Goal: Task Accomplishment & Management: Use online tool/utility

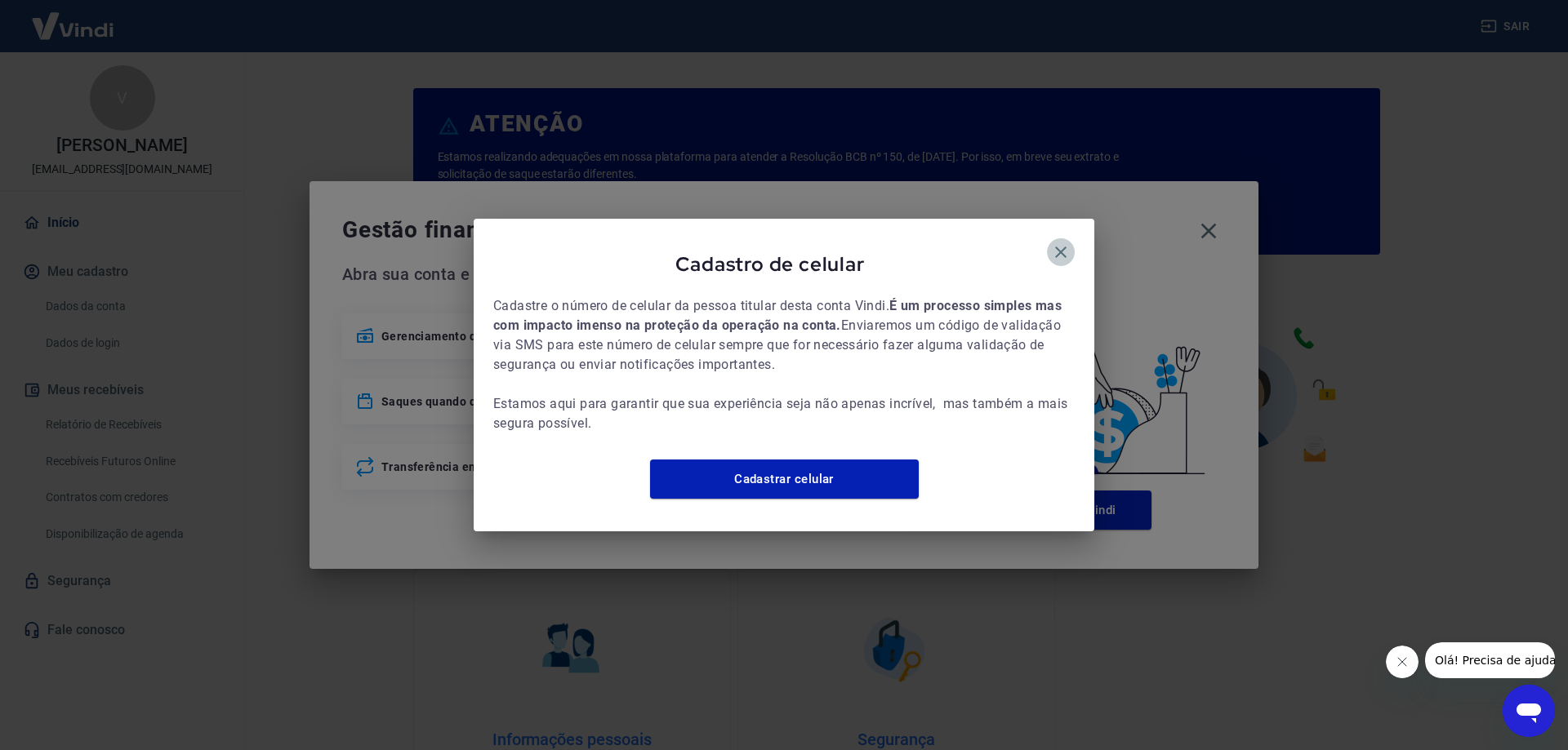
click at [1057, 245] on icon "button" at bounding box center [1061, 253] width 19 height 19
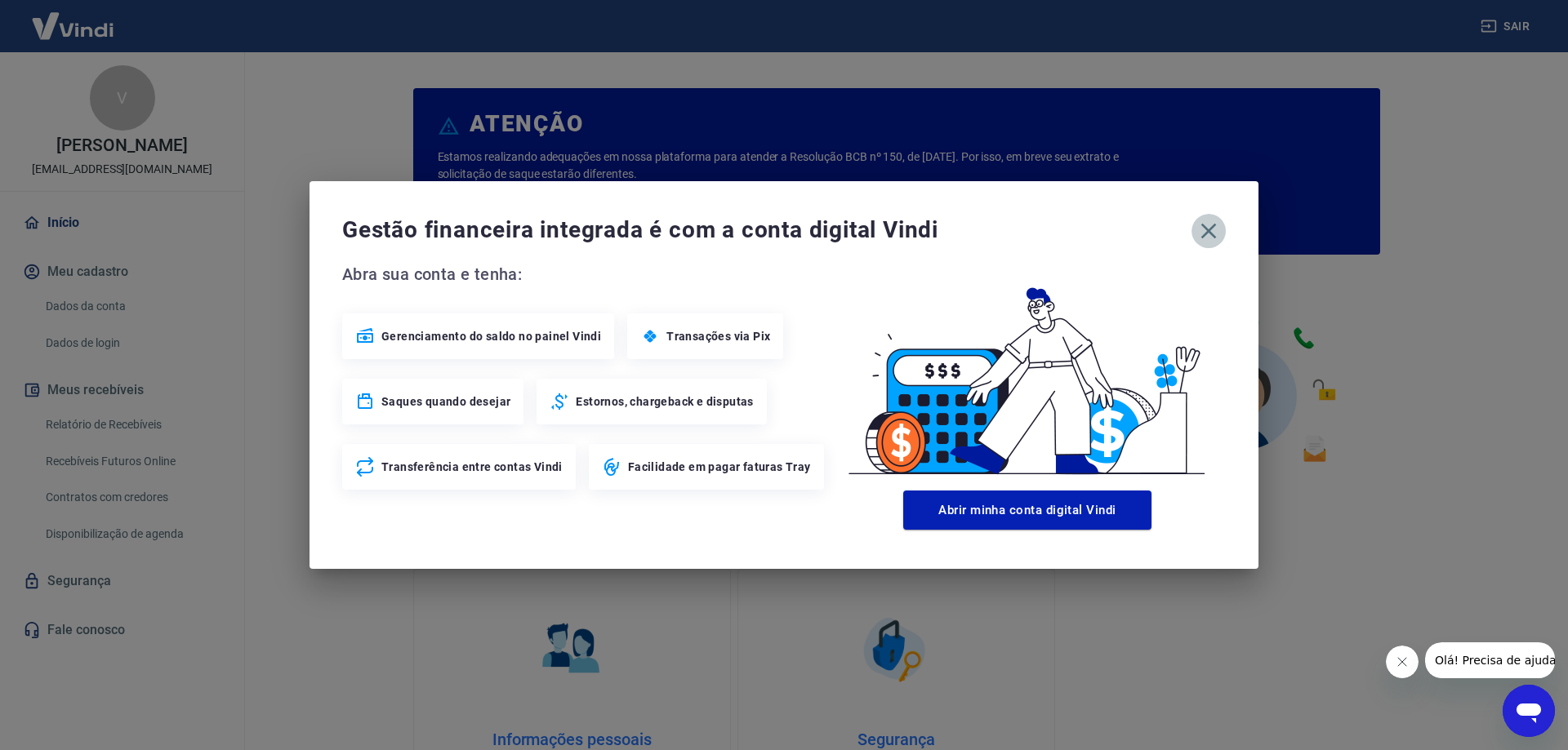
click at [1203, 228] on icon "button" at bounding box center [1208, 230] width 26 height 26
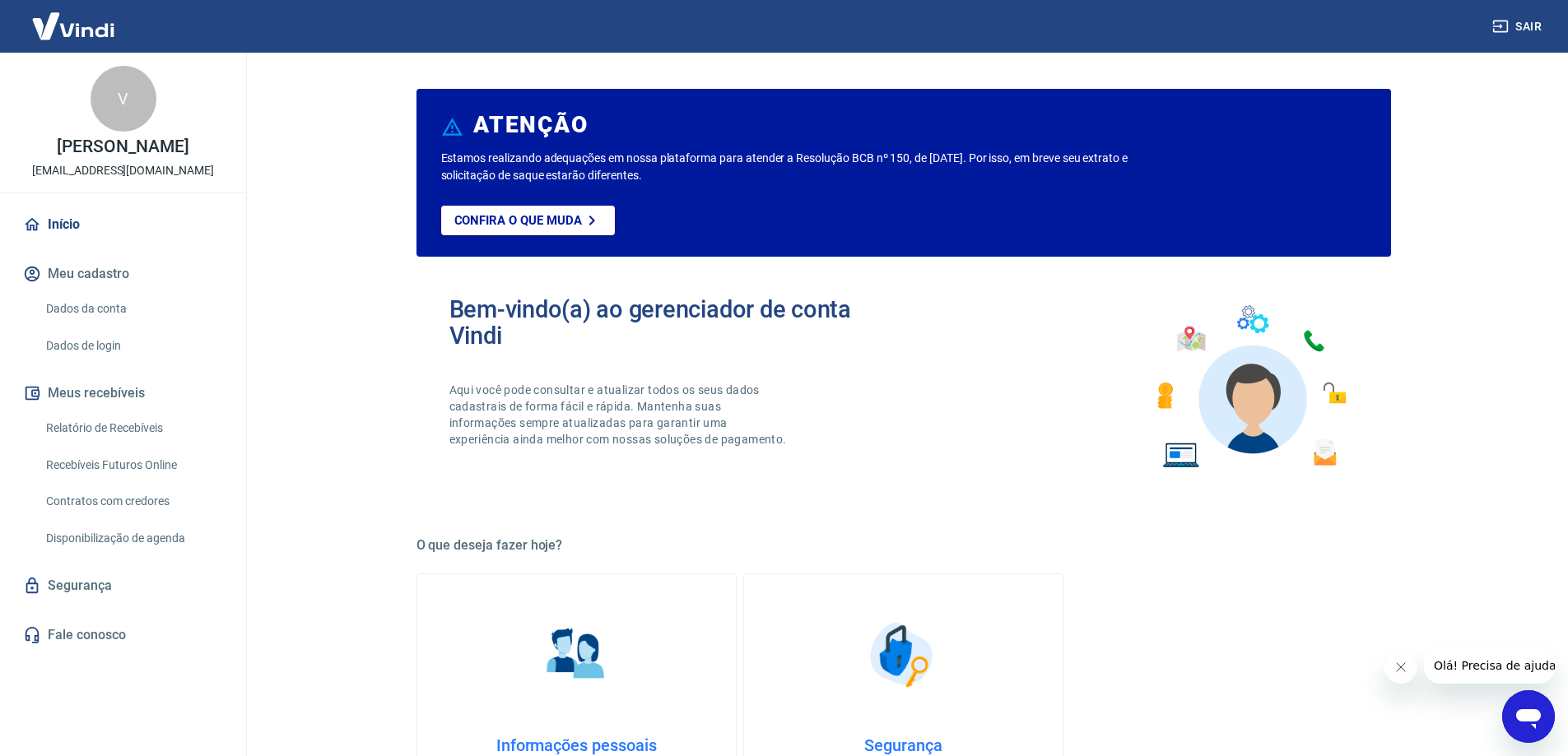
click at [191, 462] on link "Recebíveis Futuros Online" at bounding box center [133, 465] width 187 height 34
